Goal: Task Accomplishment & Management: Complete application form

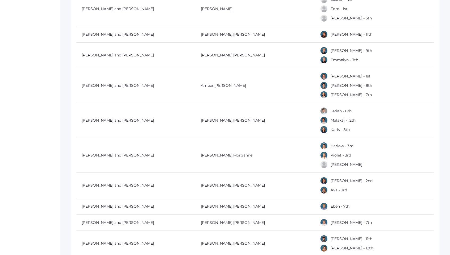
scroll to position [2419, 0]
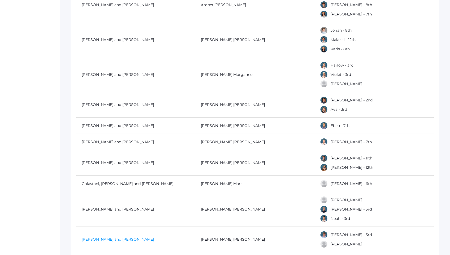
click at [115, 240] on link "[PERSON_NAME] and [PERSON_NAME]" at bounding box center [118, 239] width 72 height 5
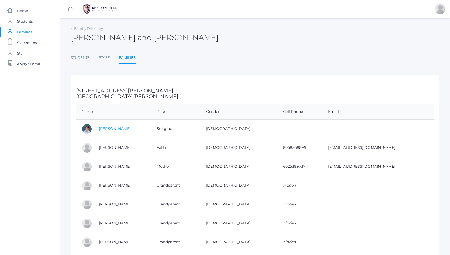
click at [120, 131] on link "[PERSON_NAME]" at bounding box center [115, 128] width 32 height 5
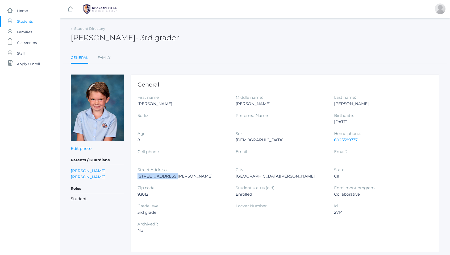
drag, startPoint x: 137, startPoint y: 176, endPoint x: 217, endPoint y: 180, distance: 80.2
click at [217, 180] on div "General First name: [PERSON_NAME] Middle name: [PERSON_NAME] Last name: [PERSON…" at bounding box center [285, 162] width 309 height 177
copy div "[STREET_ADDRESS][PERSON_NAME]"
click at [25, 22] on span "Students" at bounding box center [25, 21] width 16 height 11
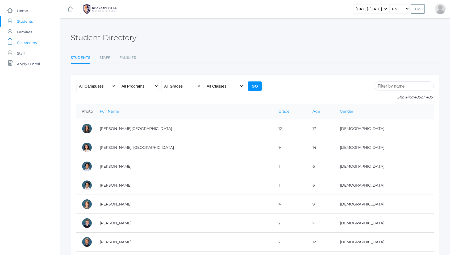
click at [27, 43] on span "Classrooms" at bounding box center [27, 42] width 20 height 11
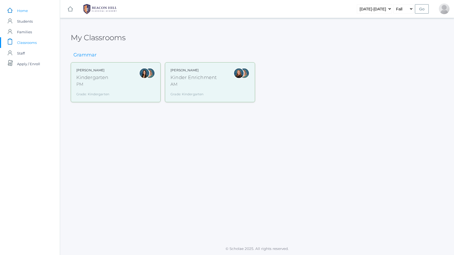
click at [23, 12] on span "Home" at bounding box center [22, 10] width 11 height 11
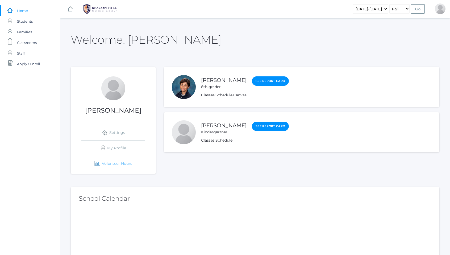
click at [119, 161] on link "icons/finance/bar-chart Created with Sketch. Volunteer Hours" at bounding box center [113, 163] width 64 height 15
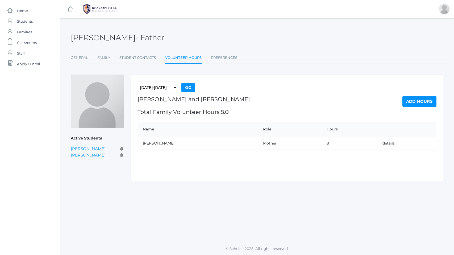
click at [419, 103] on link "Add Hours" at bounding box center [420, 101] width 34 height 11
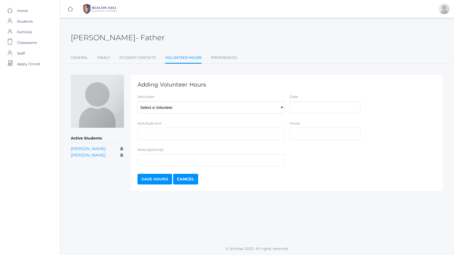
click at [175, 107] on select "Select a Volunteer Dishchekenian, Andrew Dishchekenian, Angela Dishchekenian, D…" at bounding box center [211, 107] width 147 height 12
select select "2802"
click at [138, 101] on select "Select a Volunteer Dishchekenian, Andrew Dishchekenian, Angela Dishchekenian, D…" at bounding box center [211, 107] width 147 height 12
click at [167, 133] on input "Activity/Event" at bounding box center [211, 134] width 147 height 12
type input "Art Volunteer"
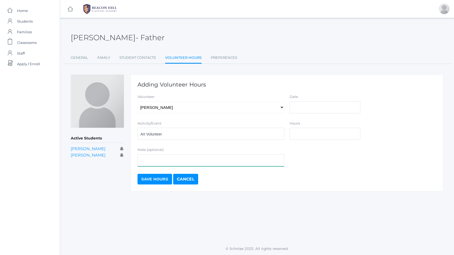
click at [158, 162] on input "Note (optional)" at bounding box center [211, 160] width 147 height 12
click at [330, 104] on input "Date" at bounding box center [325, 107] width 71 height 12
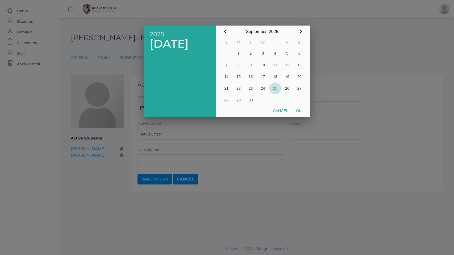
click at [276, 89] on button "25" at bounding box center [275, 88] width 12 height 12
click at [297, 112] on button "Ok" at bounding box center [298, 111] width 13 height 10
type input "[DATE]"
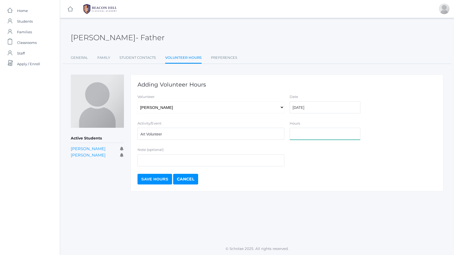
click at [303, 134] on input "Hours" at bounding box center [325, 134] width 71 height 12
type input "2"
click at [159, 180] on input "Save Hours" at bounding box center [155, 179] width 35 height 11
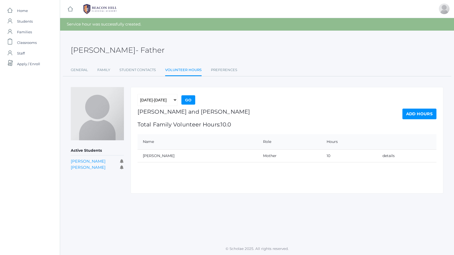
click at [422, 115] on link "Add Hours" at bounding box center [420, 114] width 34 height 11
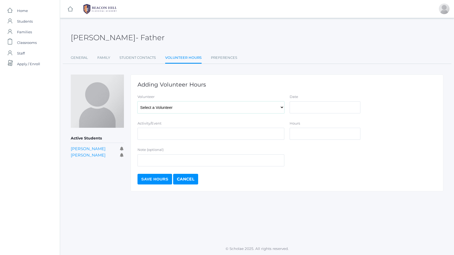
click at [191, 107] on select "Select a Volunteer Dishchekenian, [PERSON_NAME], [PERSON_NAME], [PERSON_NAME], …" at bounding box center [211, 107] width 147 height 12
select select "2802"
click at [138, 101] on select "Select a Volunteer Dishchekenian, [PERSON_NAME], [PERSON_NAME], [PERSON_NAME], …" at bounding box center [211, 107] width 147 height 12
click at [175, 138] on input "Activity/Event" at bounding box center [211, 134] width 147 height 12
type input "Classroom Volunteer"
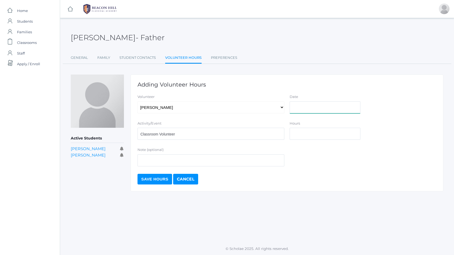
click at [299, 110] on input "Date" at bounding box center [325, 107] width 71 height 12
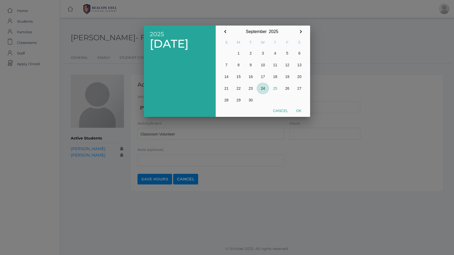
click at [262, 88] on button "24" at bounding box center [263, 88] width 12 height 12
click at [310, 135] on div at bounding box center [227, 95] width 454 height 319
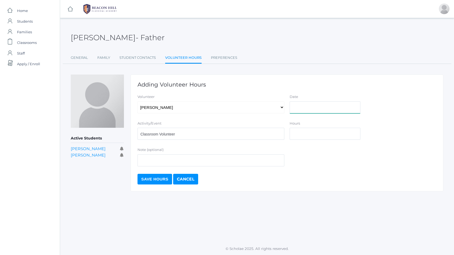
click at [303, 106] on input "Date" at bounding box center [325, 107] width 71 height 12
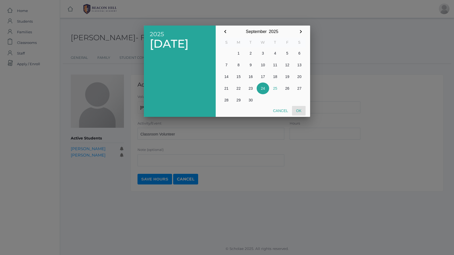
click at [300, 112] on button "Ok" at bounding box center [298, 111] width 13 height 10
type input "2025-09-24"
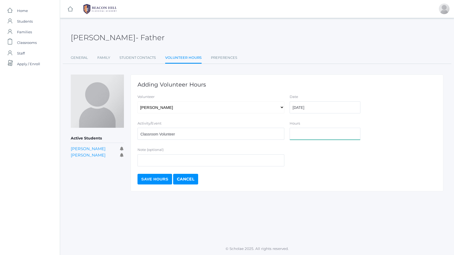
click at [301, 136] on input "Hours" at bounding box center [325, 134] width 71 height 12
type input "1"
click at [159, 182] on input "Save Hours" at bounding box center [155, 179] width 35 height 11
